Goal: Task Accomplishment & Management: Manage account settings

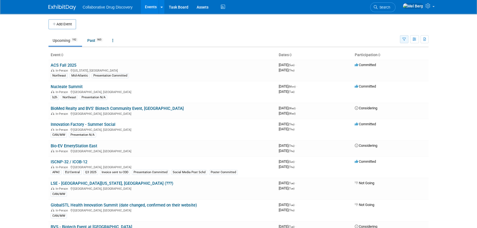
click at [405, 39] on icon "button" at bounding box center [405, 40] width 4 height 4
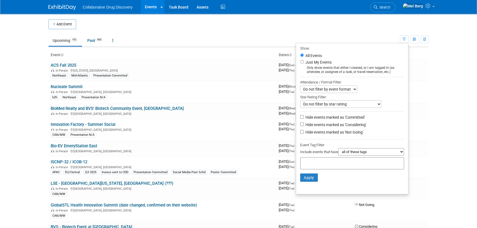
click at [348, 132] on label "Hide events marked as 'Not Going'" at bounding box center [334, 133] width 59 height 6
click at [304, 132] on input "Hide events marked as 'Not Going'" at bounding box center [302, 132] width 4 height 4
checkbox input "true"
click at [350, 127] on label "Hide events marked as 'Considering'" at bounding box center [336, 125] width 62 height 6
click at [304, 126] on input "Hide events marked as 'Considering'" at bounding box center [302, 125] width 4 height 4
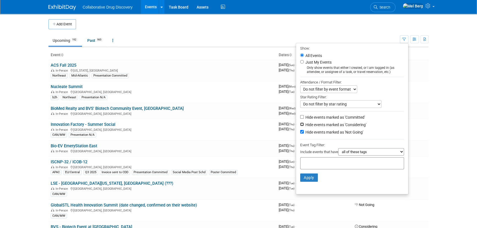
checkbox input "true"
click at [336, 163] on input "text" at bounding box center [325, 163] width 44 height 6
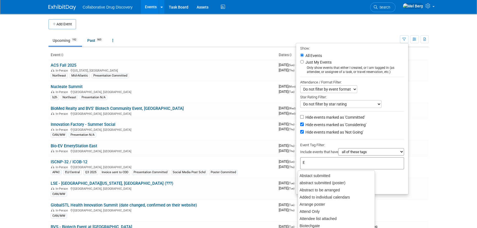
type input "Eu"
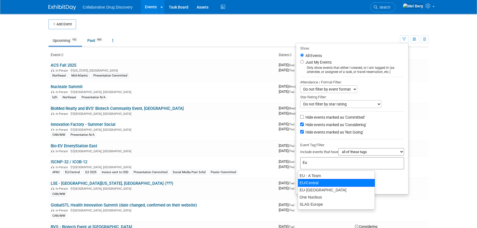
click at [310, 184] on div "EU/Central" at bounding box center [336, 183] width 77 height 8
type input "EU/Central"
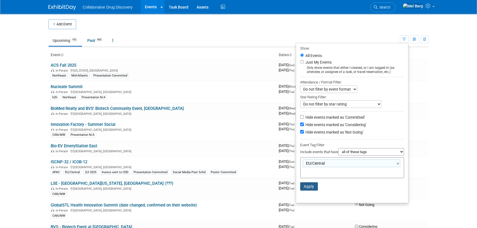
click at [308, 190] on button "Apply" at bounding box center [309, 186] width 18 height 8
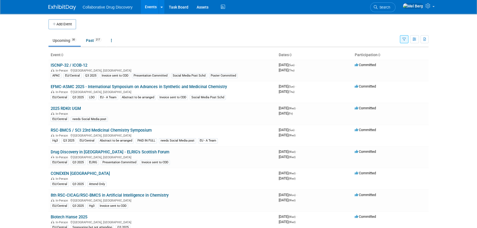
click at [405, 38] on icon "button" at bounding box center [405, 40] width 4 height 4
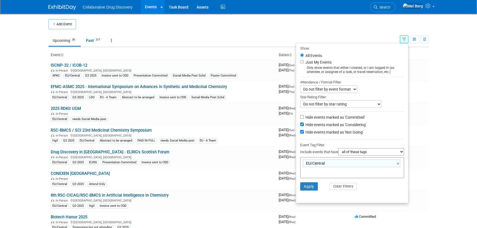
click at [347, 133] on label "Hide events marked as 'Not Going'" at bounding box center [334, 133] width 59 height 6
click at [304, 133] on input "Hide events marked as 'Not Going'" at bounding box center [302, 132] width 4 height 4
checkbox input "false"
click at [327, 118] on label "Hide events marked as 'Committed'" at bounding box center [335, 118] width 61 height 6
click at [304, 118] on input "Hide events marked as 'Committed'" at bounding box center [302, 117] width 4 height 4
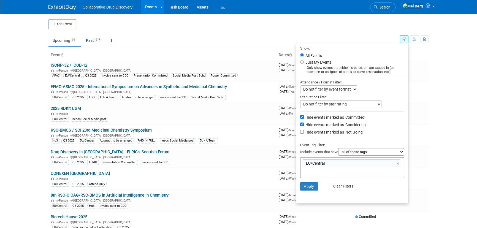
click at [327, 118] on label "Hide events marked as 'Committed'" at bounding box center [335, 118] width 61 height 6
click at [304, 118] on input "Hide events marked as 'Committed'" at bounding box center [302, 117] width 4 height 4
checkbox input "false"
click at [324, 126] on label "Hide events marked as 'Considering'" at bounding box center [336, 125] width 62 height 6
click at [304, 126] on input "Hide events marked as 'Considering'" at bounding box center [302, 125] width 4 height 4
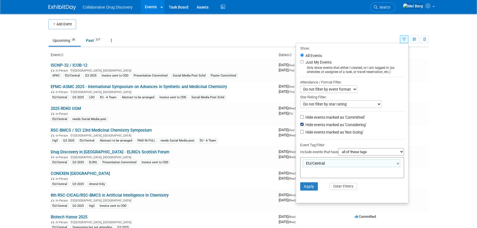
checkbox input "false"
click at [321, 133] on label "Hide events marked as 'Not Going'" at bounding box center [334, 133] width 59 height 6
click at [304, 133] on input "Hide events marked as 'Not Going'" at bounding box center [302, 132] width 4 height 4
checkbox input "true"
click at [306, 190] on button "Apply" at bounding box center [309, 186] width 18 height 8
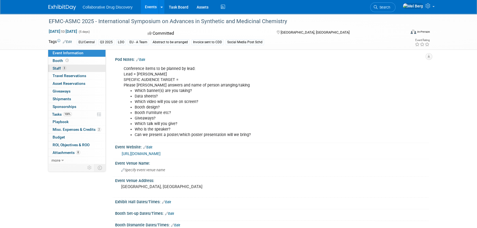
click at [56, 67] on span "Staff 3" at bounding box center [60, 68] width 14 height 4
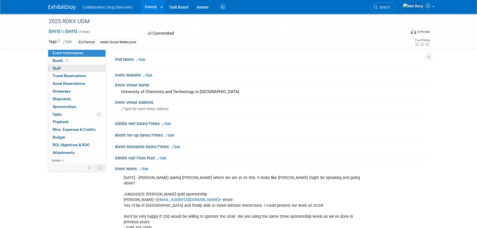
click at [59, 65] on link "0 Staff 0" at bounding box center [76, 68] width 57 height 7
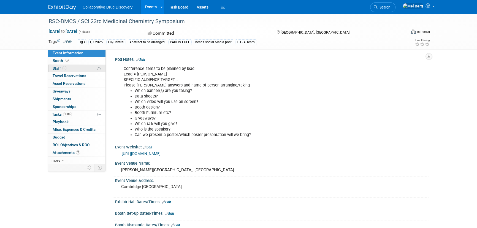
click at [55, 67] on span "Staff 5" at bounding box center [60, 68] width 14 height 4
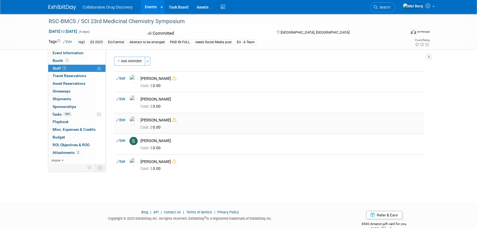
drag, startPoint x: 174, startPoint y: 120, endPoint x: 141, endPoint y: 121, distance: 32.6
click at [141, 121] on div "[PERSON_NAME]" at bounding box center [282, 120] width 282 height 5
copy div "[PERSON_NAME]"
drag, startPoint x: 173, startPoint y: 140, endPoint x: 142, endPoint y: 142, distance: 31.2
click at [142, 142] on div "[PERSON_NAME]" at bounding box center [282, 140] width 282 height 5
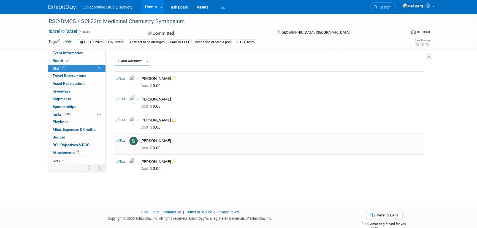
copy div "[PERSON_NAME]"
drag, startPoint x: 166, startPoint y: 97, endPoint x: 140, endPoint y: 101, distance: 26.2
click at [140, 101] on div "[PERSON_NAME]" at bounding box center [281, 98] width 290 height 7
copy div "[PERSON_NAME]"
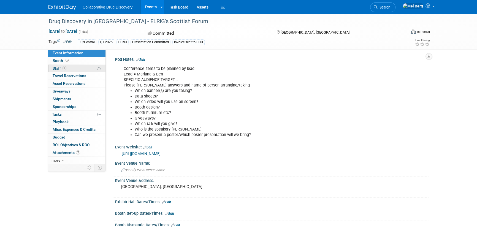
click at [59, 67] on span "Staff 2" at bounding box center [60, 68] width 14 height 4
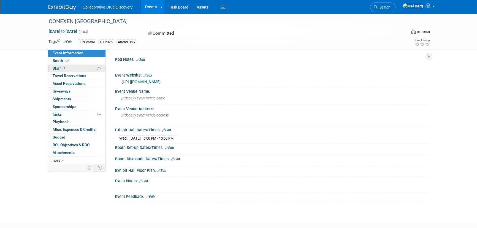
click at [55, 67] on span "Staff 1" at bounding box center [60, 68] width 14 height 4
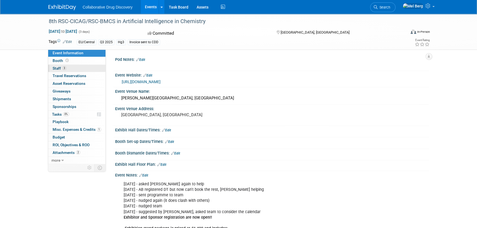
click at [57, 66] on span "Staff 3" at bounding box center [60, 68] width 14 height 4
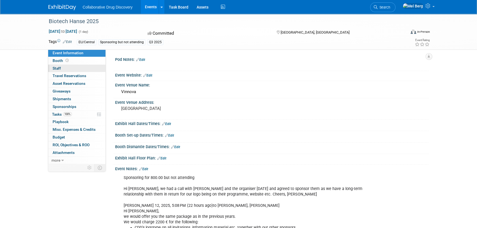
click at [55, 67] on span "Staff 0" at bounding box center [57, 68] width 8 height 4
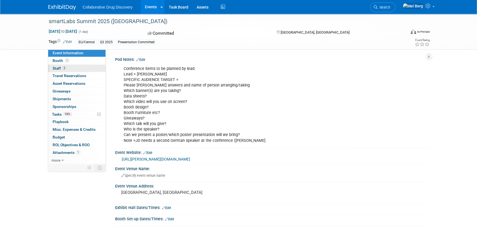
click at [55, 69] on span "Staff 2" at bounding box center [60, 68] width 14 height 4
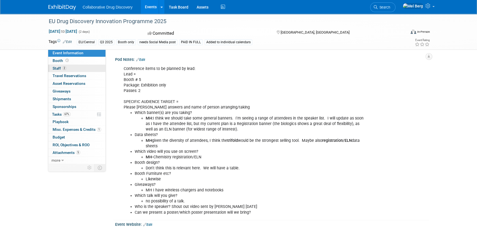
click at [55, 66] on span "Staff 2" at bounding box center [60, 68] width 14 height 4
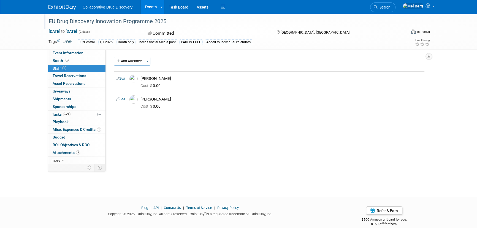
drag, startPoint x: 50, startPoint y: 21, endPoint x: 179, endPoint y: 20, distance: 129.3
click at [179, 20] on div "EU Drug Discovery Innovation Programme 2025" at bounding box center [222, 22] width 351 height 10
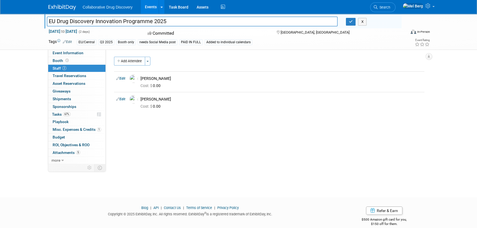
click at [66, 7] on img at bounding box center [63, 8] width 28 height 6
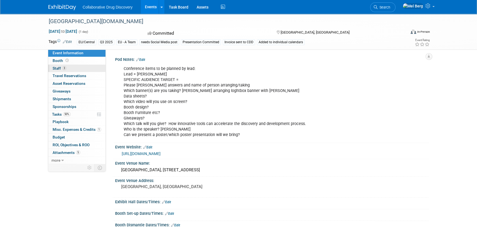
click at [53, 66] on span "Staff 3" at bounding box center [60, 68] width 14 height 4
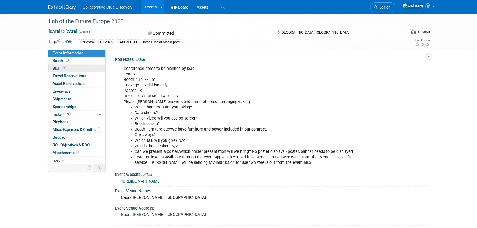
click at [57, 66] on link "3 Staff 3" at bounding box center [76, 68] width 57 height 7
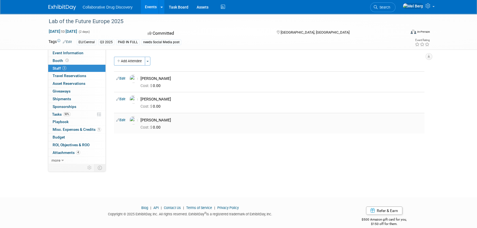
drag, startPoint x: 178, startPoint y: 120, endPoint x: 141, endPoint y: 120, distance: 36.4
click at [141, 120] on div "[PERSON_NAME]" at bounding box center [282, 120] width 282 height 5
copy div "[PERSON_NAME]"
drag, startPoint x: 165, startPoint y: 79, endPoint x: 141, endPoint y: 80, distance: 24.3
click at [141, 80] on div "[PERSON_NAME]" at bounding box center [282, 78] width 282 height 5
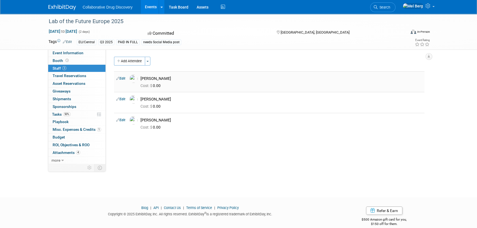
copy div "[PERSON_NAME]"
drag, startPoint x: 170, startPoint y: 100, endPoint x: 141, endPoint y: 100, distance: 28.4
click at [141, 100] on div "[PERSON_NAME]" at bounding box center [282, 99] width 282 height 5
copy div "[PERSON_NAME]"
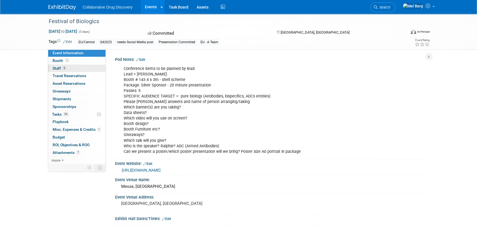
click at [54, 67] on span "Staff 5" at bounding box center [60, 68] width 14 height 4
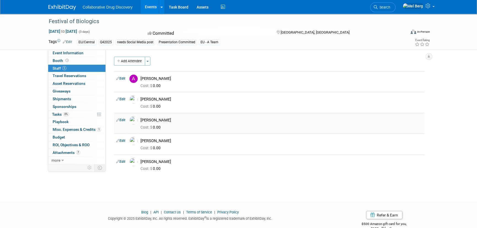
drag, startPoint x: 165, startPoint y: 120, endPoint x: 141, endPoint y: 120, distance: 23.7
click at [141, 120] on div "[PERSON_NAME]" at bounding box center [282, 120] width 282 height 5
copy div "[PERSON_NAME]"
drag, startPoint x: 165, startPoint y: 162, endPoint x: 141, endPoint y: 162, distance: 24.0
click at [141, 162] on div "Mark Harding" at bounding box center [282, 161] width 282 height 5
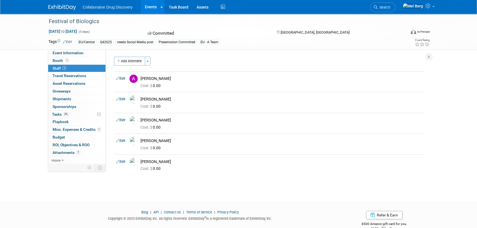
copy div "Mark Harding"
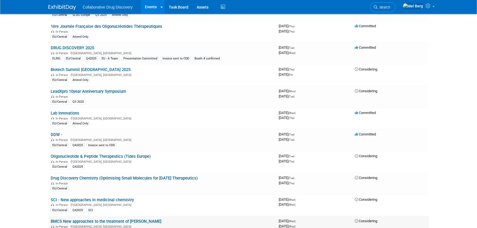
scroll to position [651, 0]
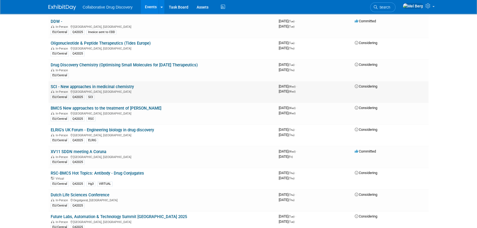
click at [95, 85] on link "SCI - New approaches in medicinal chemistry" at bounding box center [92, 86] width 83 height 5
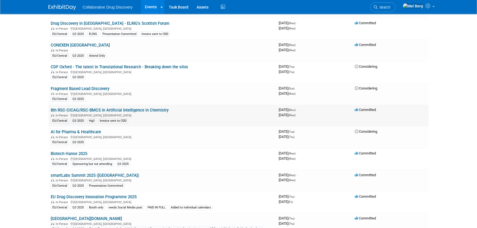
scroll to position [125, 0]
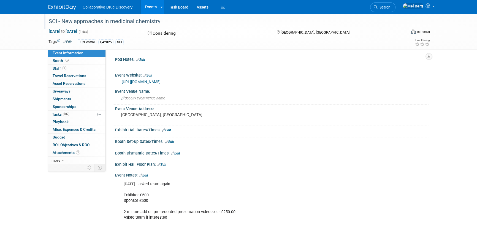
drag, startPoint x: 166, startPoint y: 19, endPoint x: 48, endPoint y: 22, distance: 117.7
click at [48, 22] on div "SCI - New approaches in medicinal chemistry" at bounding box center [222, 22] width 351 height 10
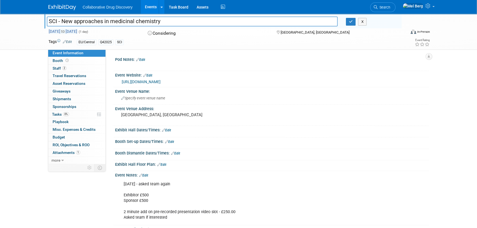
copy span "[DATE]"
drag, startPoint x: 44, startPoint y: 31, endPoint x: 72, endPoint y: 31, distance: 27.6
click at [72, 31] on div "SCI - New approaches in medicinal chemistry SCI - New approaches in medicinal c…" at bounding box center [238, 32] width 477 height 36
click at [14, 45] on div "SCI - New approaches in medicinal chemistry SCI - New approaches in medicinal c…" at bounding box center [238, 32] width 477 height 36
click at [77, 207] on div "Event Information Event Info Booth Booth 2 Staff 2 Staff 0 Travel Reservations …" at bounding box center [238, 125] width 389 height 222
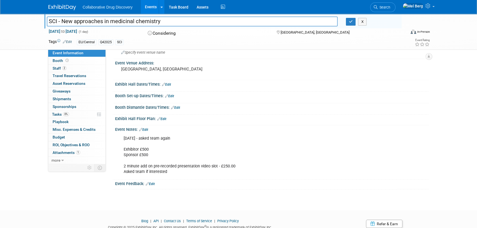
scroll to position [50, 0]
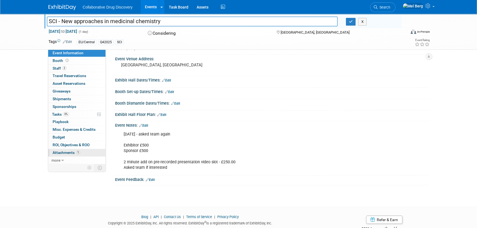
click at [67, 152] on span "Attachments 1" at bounding box center [67, 152] width 28 height 4
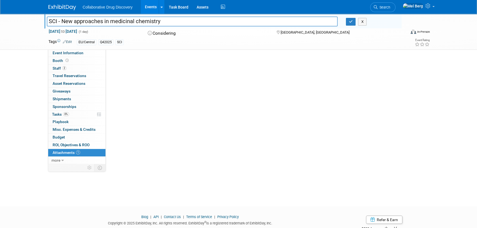
scroll to position [0, 0]
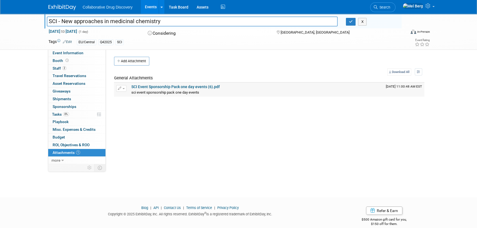
click at [147, 86] on link "SCI Event Sponsorship Pack one day events (6).pdf" at bounding box center [175, 87] width 88 height 4
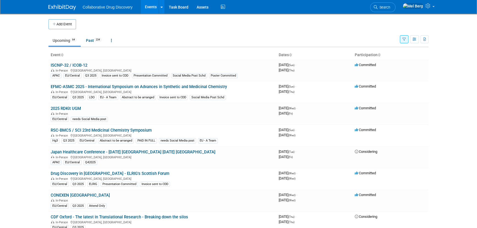
click at [402, 39] on button "button" at bounding box center [404, 39] width 9 height 8
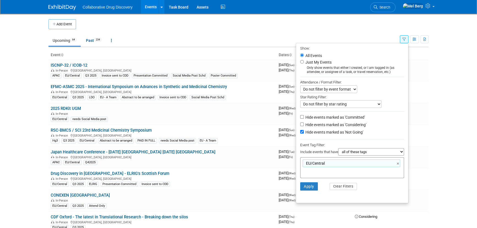
click at [336, 124] on label "Hide events marked as 'Considering'" at bounding box center [336, 125] width 62 height 6
click at [304, 124] on input "Hide events marked as 'Considering'" at bounding box center [302, 125] width 4 height 4
checkbox input "true"
click at [308, 187] on button "Apply" at bounding box center [309, 186] width 18 height 8
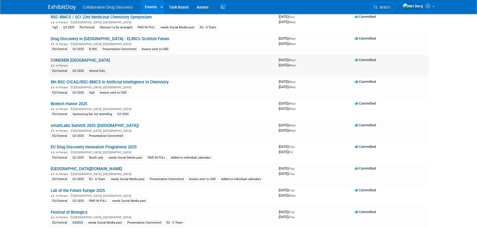
scroll to position [125, 0]
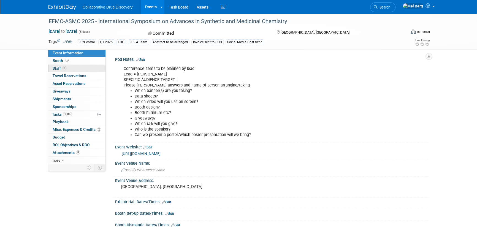
click at [57, 69] on span "Staff 3" at bounding box center [60, 68] width 14 height 4
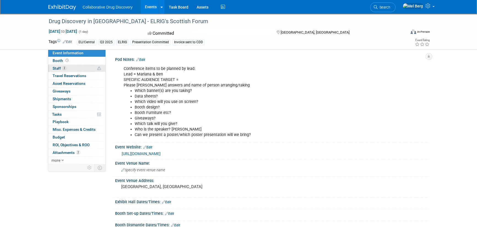
click at [61, 68] on span "Staff 2" at bounding box center [60, 68] width 14 height 4
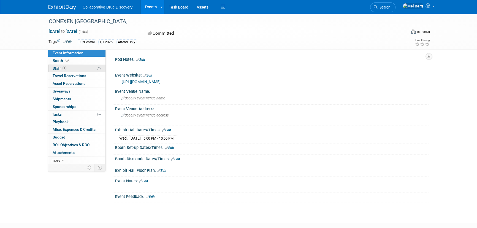
click at [57, 68] on span "Staff 1" at bounding box center [60, 68] width 14 height 4
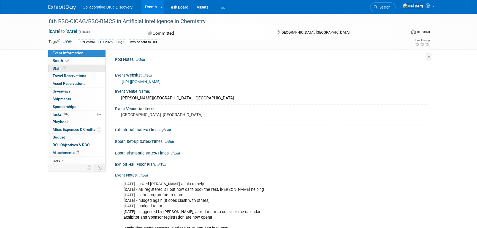
click at [73, 67] on link "3 Staff 3" at bounding box center [76, 68] width 57 height 7
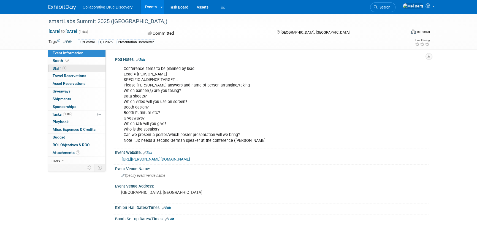
click at [94, 67] on link "2 Staff 2" at bounding box center [76, 68] width 57 height 7
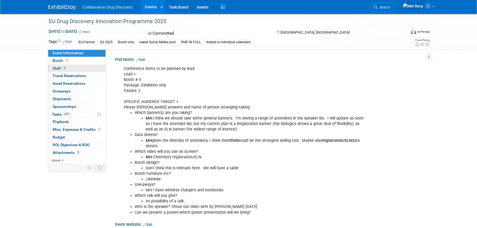
click at [72, 67] on link "2 Staff 2" at bounding box center [76, 68] width 57 height 7
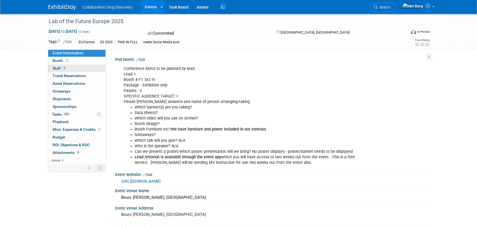
click at [78, 66] on link "3 Staff 3" at bounding box center [76, 68] width 57 height 7
